Goal: Understand site structure

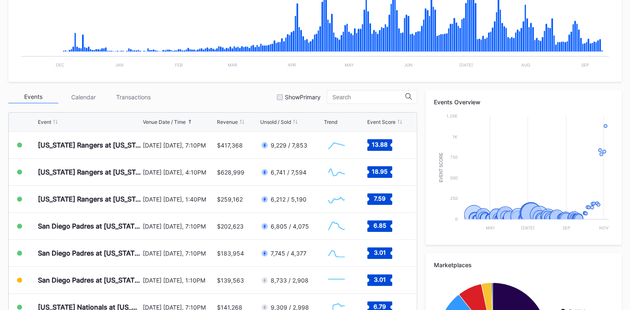
scroll to position [213, 0]
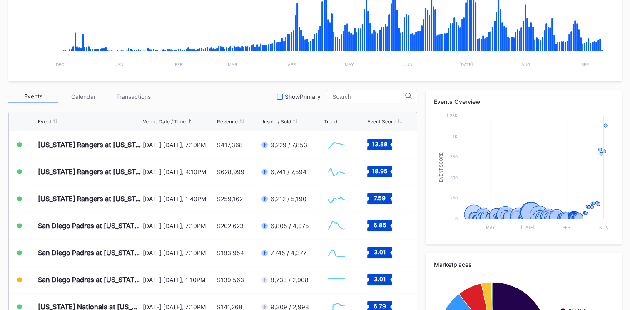
click at [278, 99] on div at bounding box center [280, 97] width 6 height 6
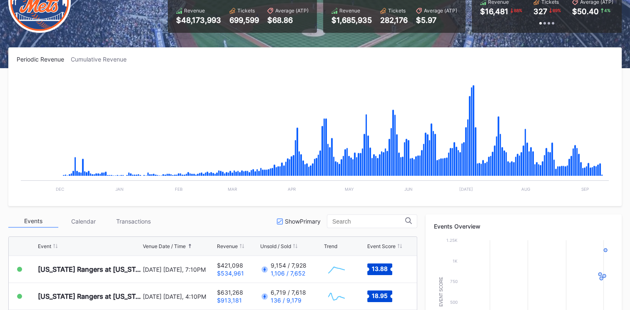
scroll to position [94, 0]
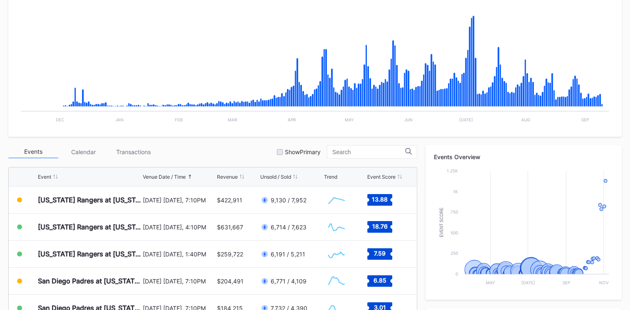
scroll to position [158, 0]
click at [278, 152] on div at bounding box center [280, 152] width 6 height 6
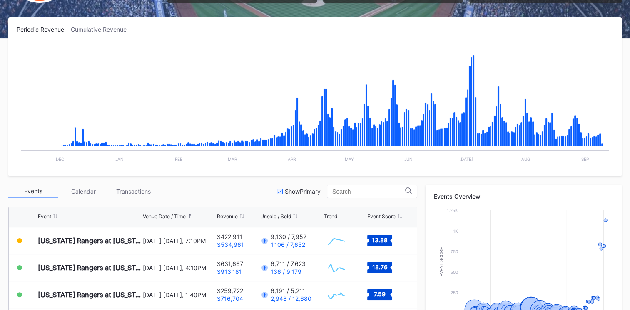
scroll to position [0, 0]
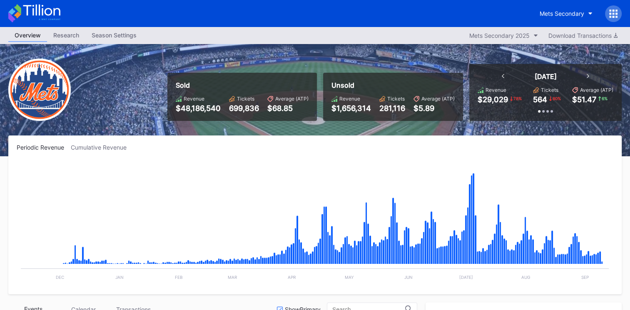
click at [268, 194] on rect "Chart title" at bounding box center [315, 223] width 596 height 125
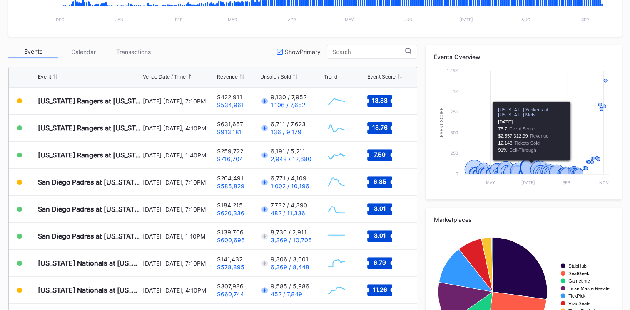
scroll to position [258, 0]
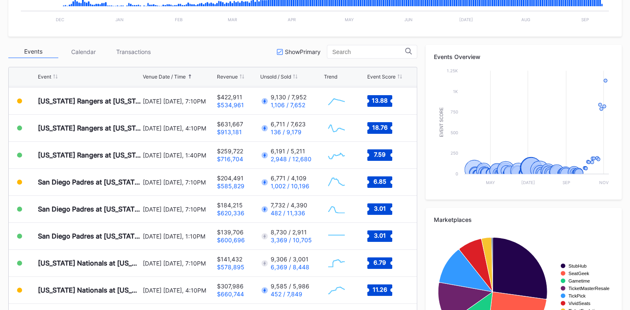
click at [420, 99] on div "Events Calendar Transactions Show Primary Event Venue Date / Time Revenue Unsol…" at bounding box center [314, 204] width 613 height 318
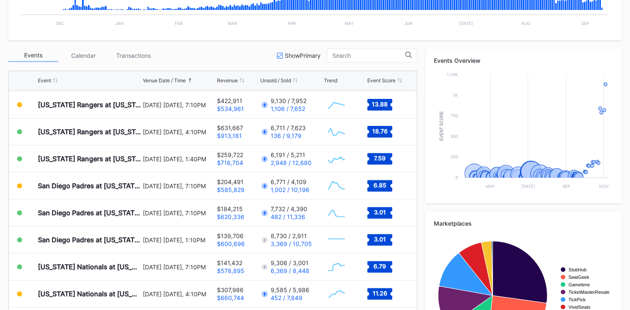
scroll to position [271, 0]
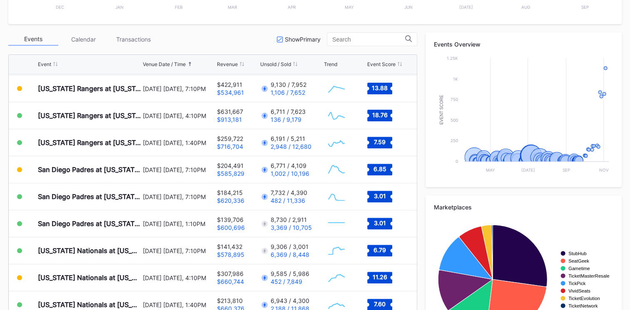
click at [435, 194] on div "Events Overview Created with Highcharts 11.2.0 Event Score Chart title May Jul …" at bounding box center [523, 191] width 196 height 318
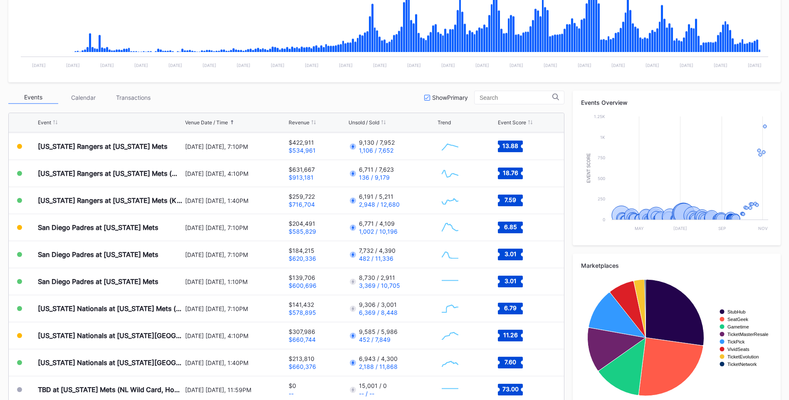
scroll to position [0, 0]
